Goal: Find specific page/section: Find specific page/section

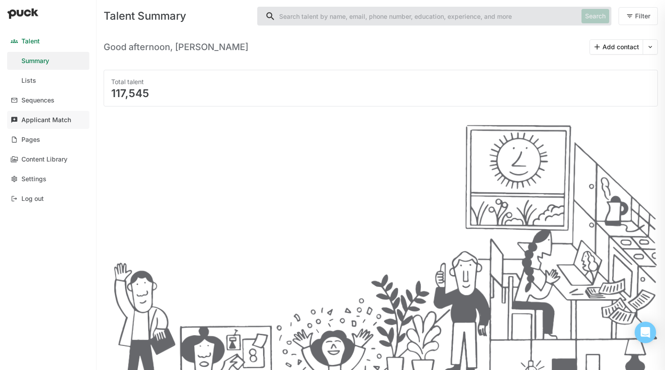
click at [50, 118] on div "Applicant Match" at bounding box center [46, 120] width 50 height 8
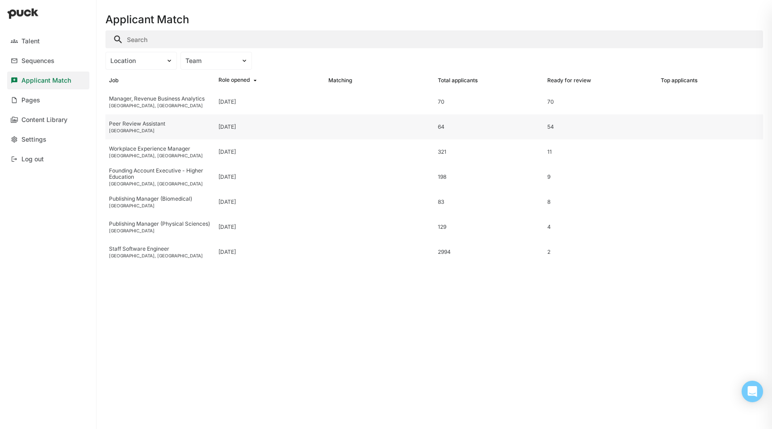
click at [164, 118] on div "Peer Review Assistant [GEOGRAPHIC_DATA]" at bounding box center [159, 126] width 109 height 25
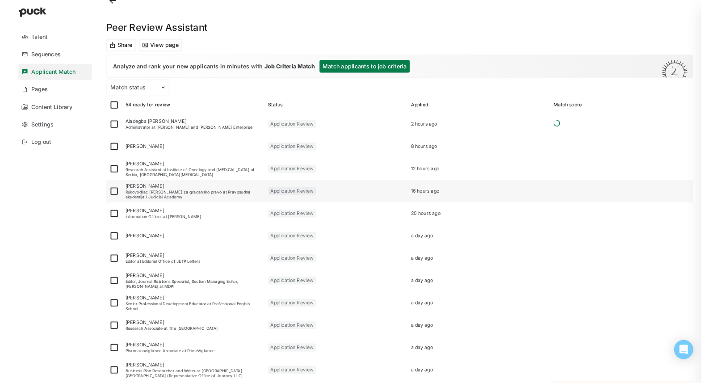
scroll to position [2, 0]
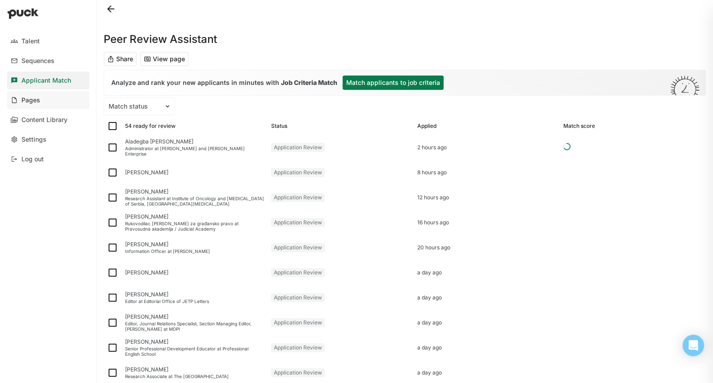
click at [71, 98] on link "Pages" at bounding box center [48, 100] width 82 height 18
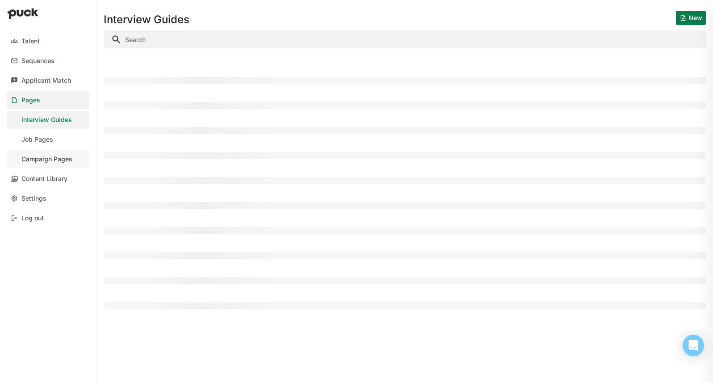
click at [65, 157] on div "Campaign Pages" at bounding box center [46, 160] width 51 height 8
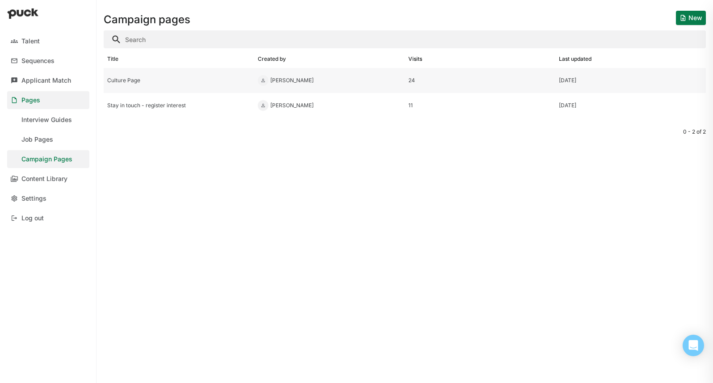
click at [194, 68] on div "Culture Page" at bounding box center [179, 80] width 151 height 25
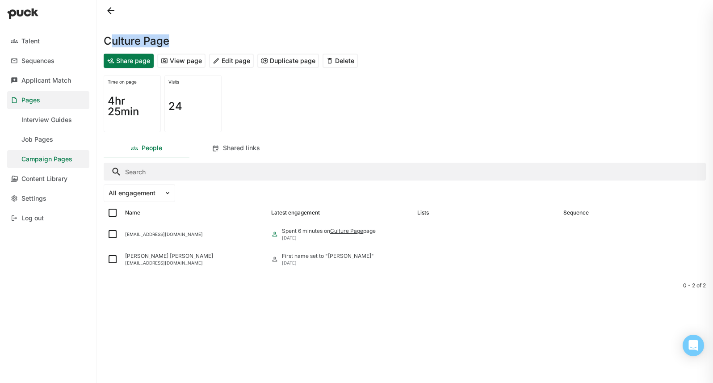
drag, startPoint x: 114, startPoint y: 39, endPoint x: 178, endPoint y: 40, distance: 64.4
click at [178, 40] on div "Culture Page" at bounding box center [405, 35] width 602 height 29
click at [193, 61] on button "View page" at bounding box center [181, 61] width 48 height 14
